Goal: Information Seeking & Learning: Learn about a topic

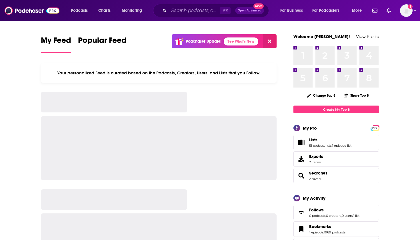
click at [179, 9] on input "Search podcasts, credits, & more..." at bounding box center [194, 10] width 51 height 9
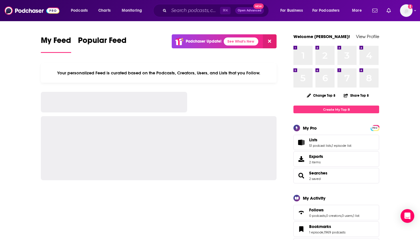
click at [175, 11] on input "Search podcasts, credits, & more..." at bounding box center [194, 10] width 51 height 9
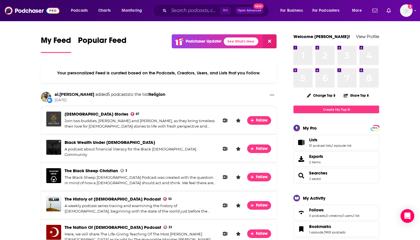
click at [167, 9] on div "⌘ K Open Advanced New" at bounding box center [211, 10] width 116 height 13
click at [175, 9] on input "Search podcasts, credits, & more..." at bounding box center [194, 10] width 51 height 9
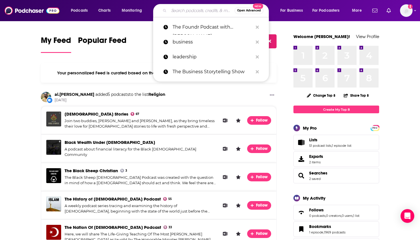
paste input "Leadership, Disrupted"
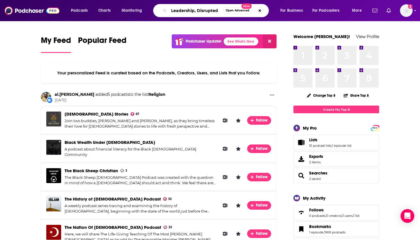
type input "Leadership, Disrupted"
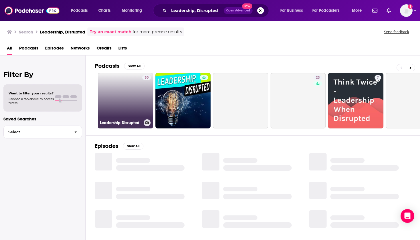
click at [119, 90] on link "30 Leadership Disrupted" at bounding box center [125, 100] width 55 height 55
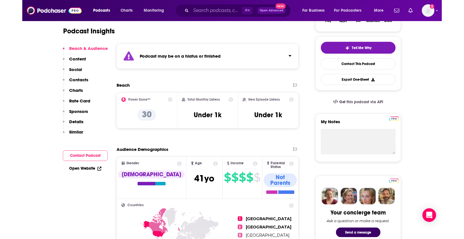
scroll to position [117, 0]
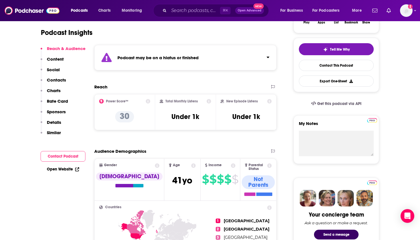
click at [220, 1] on div "Podcasts Charts Monitoring ⌘ K Open Advanced New For Business For Podcasters Mo…" at bounding box center [210, 10] width 420 height 21
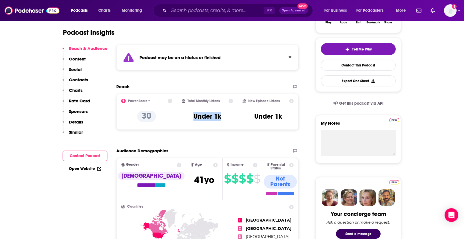
drag, startPoint x: 188, startPoint y: 115, endPoint x: 226, endPoint y: 114, distance: 38.0
click at [227, 115] on div "Total Monthly Listens Under 1k" at bounding box center [208, 112] width 52 height 26
copy h3 "Under 1k"
click at [221, 133] on div "Reach Power Score™ 30 Total Monthly Listens Under 1k New Episode Listens Under …" at bounding box center [207, 109] width 182 height 51
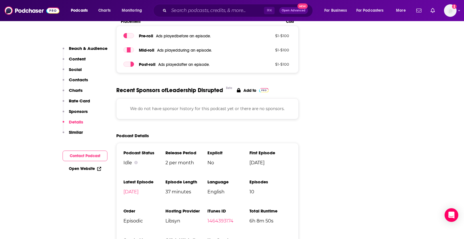
scroll to position [701, 0]
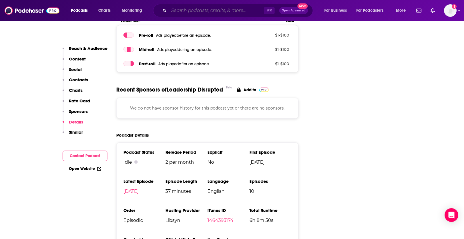
click at [201, 9] on input "Search podcasts, credits, & more..." at bounding box center [216, 10] width 95 height 9
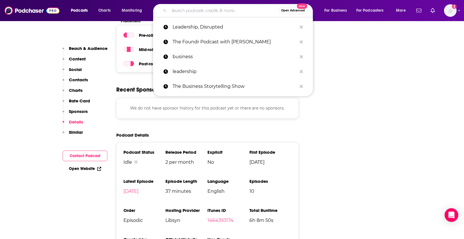
paste input "Undiscovered Entrepreneur : Get Across The Start Line"
type input "Undiscovered Entrepreneur : Get Across The Start Line"
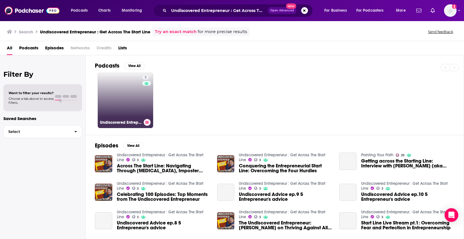
click at [118, 98] on link "3 Undiscovered Entrepreneur : Get Across The Start Line" at bounding box center [125, 100] width 55 height 55
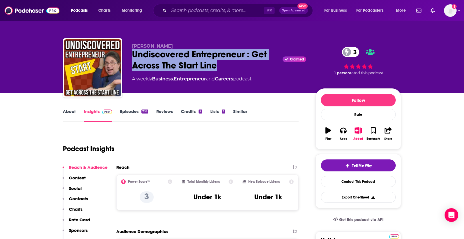
drag, startPoint x: 221, startPoint y: 64, endPoint x: 133, endPoint y: 54, distance: 89.4
click at [133, 55] on div "Undiscovered Entrepreneur : Get Across The Start Line Claimed 3" at bounding box center [219, 60] width 174 height 22
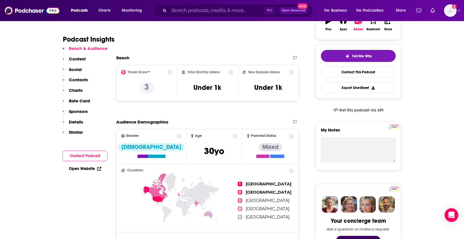
scroll to position [94, 0]
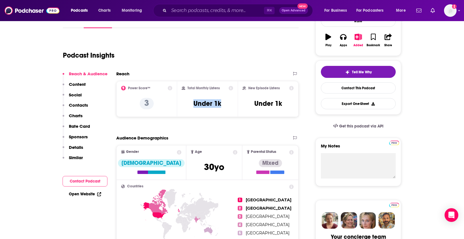
drag, startPoint x: 188, startPoint y: 105, endPoint x: 229, endPoint y: 105, distance: 41.4
click at [229, 105] on div "Total Monthly Listens Under 1k" at bounding box center [208, 99] width 52 height 26
copy h3 "Under 1k"
click at [196, 13] on input "Search podcasts, credits, & more..." at bounding box center [216, 10] width 95 height 9
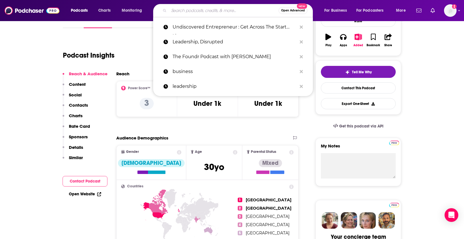
paste input "Entrepreneurship Lab"
type input "Entrepreneurship Lab"
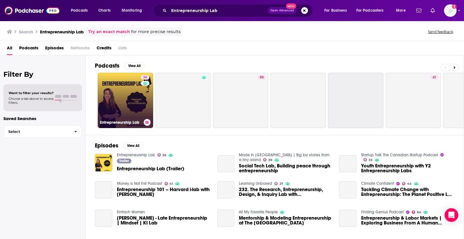
click at [129, 93] on link "36 Entrepreneurship Lab" at bounding box center [125, 100] width 55 height 55
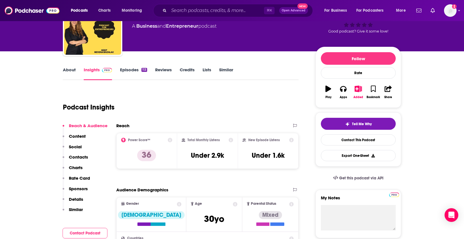
scroll to position [69, 0]
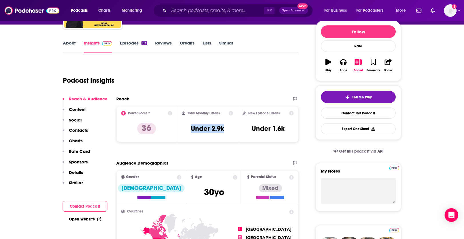
drag, startPoint x: 185, startPoint y: 131, endPoint x: 225, endPoint y: 130, distance: 40.0
click at [225, 130] on div "Total Monthly Listens Under 2.9k" at bounding box center [208, 124] width 52 height 26
copy h3 "Under 2.9k"
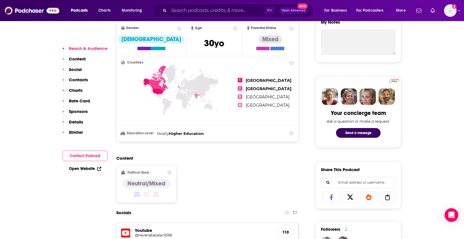
scroll to position [215, 0]
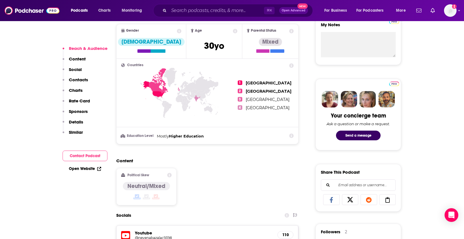
click at [209, 17] on div "Podcasts Charts Monitoring ⌘ K Open Advanced New For Business For Podcasters Mo…" at bounding box center [232, 10] width 464 height 21
click at [209, 11] on input "Search podcasts, credits, & more..." at bounding box center [216, 10] width 95 height 9
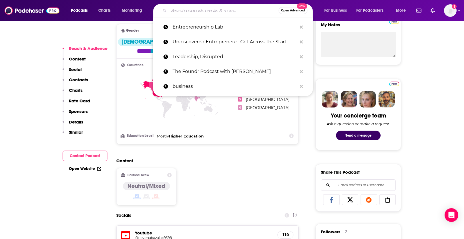
paste input "Business, Brains & the Bottom Line"
type input "Business, Brains & the Bottom Line"
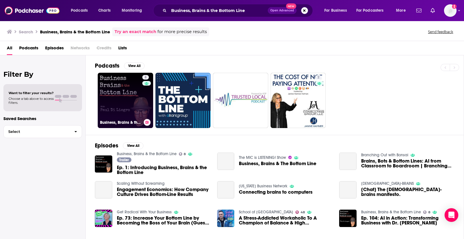
click at [136, 89] on link "8 Business, Brains & the Bottom Line" at bounding box center [125, 100] width 55 height 55
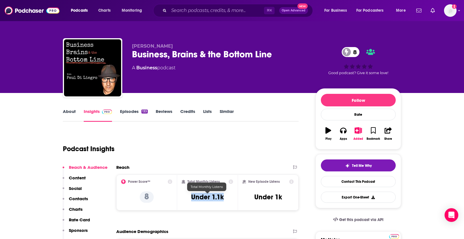
drag, startPoint x: 198, startPoint y: 198, endPoint x: 224, endPoint y: 199, distance: 25.4
click at [224, 199] on div "Total Monthly Listens Under 1.1k" at bounding box center [208, 193] width 52 height 26
copy h3 "Under 1.1k"
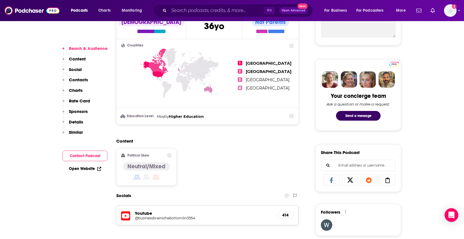
scroll to position [223, 0]
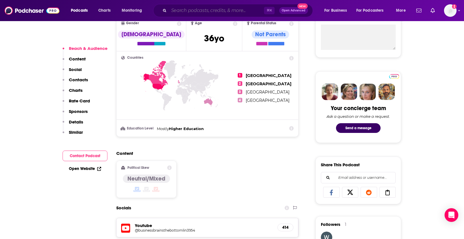
click at [214, 13] on input "Search podcasts, credits, & more..." at bounding box center [216, 10] width 95 height 9
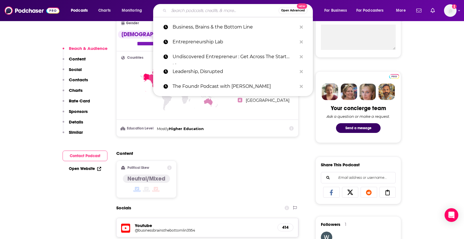
paste input "[PERSON_NAME] Wellness Mind Body Soul"
type input "[PERSON_NAME] Wellness Mind Body Soul"
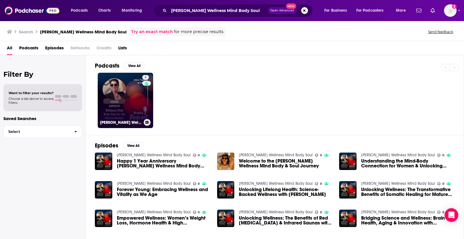
click at [131, 93] on link "8 [PERSON_NAME] Wellness Mind Body Soul" at bounding box center [125, 100] width 55 height 55
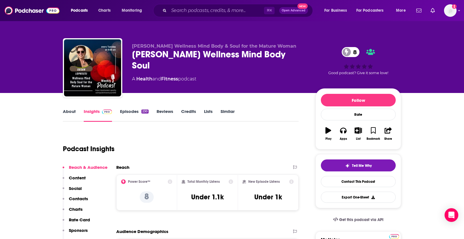
scroll to position [81, 0]
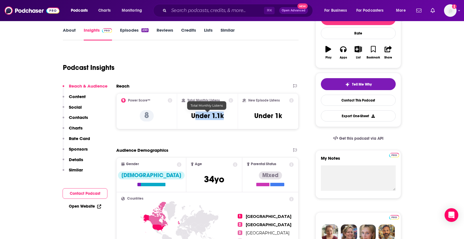
drag, startPoint x: 223, startPoint y: 114, endPoint x: 190, endPoint y: 114, distance: 33.1
click at [190, 114] on div "Total Monthly Listens Under 1.1k" at bounding box center [208, 111] width 52 height 26
copy h3 "Under 1.1k"
